Goal: Navigation & Orientation: Find specific page/section

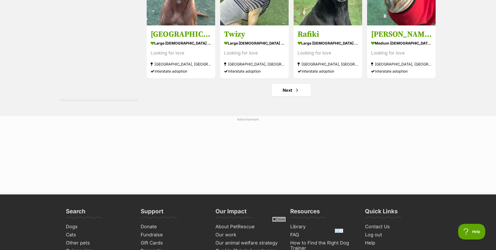
scroll to position [2774, 0]
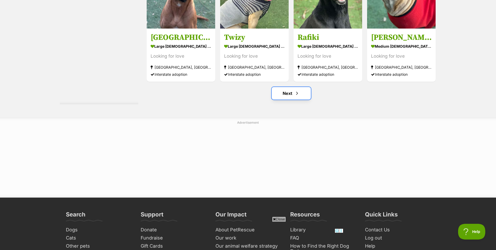
click at [292, 94] on link "Next" at bounding box center [291, 93] width 39 height 13
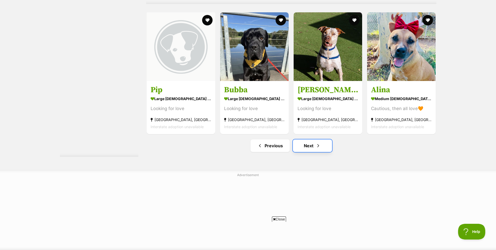
click at [316, 149] on span "Next page" at bounding box center [318, 145] width 5 height 6
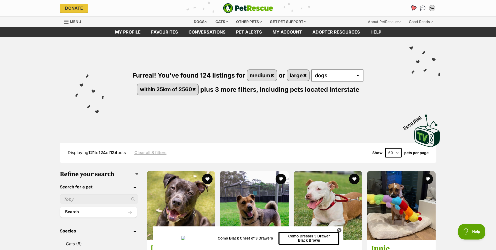
click at [413, 7] on icon "Favourites" at bounding box center [413, 8] width 6 height 6
